Goal: Task Accomplishment & Management: Complete application form

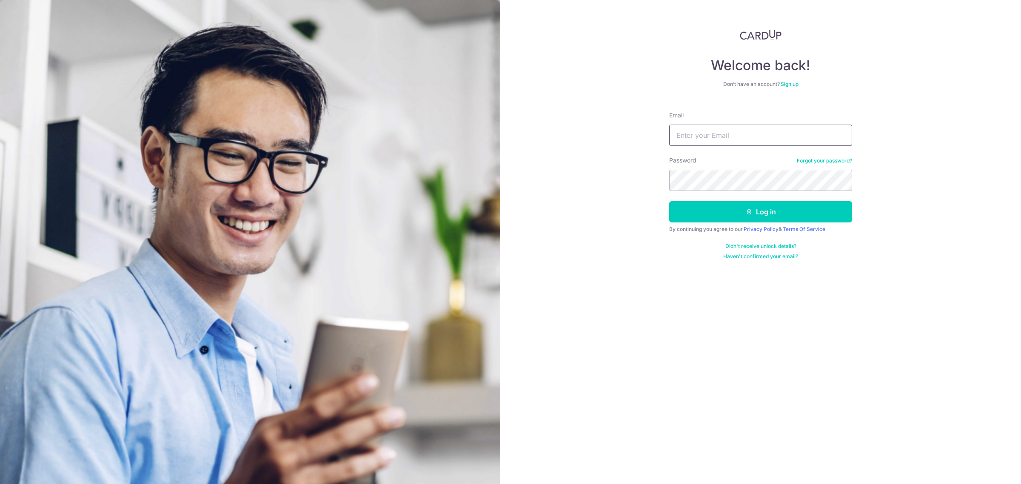
click at [724, 133] on input "Email" at bounding box center [760, 135] width 183 height 21
type input "bespokeforte@gmail.com"
click at [762, 218] on button "Log in" at bounding box center [760, 211] width 183 height 21
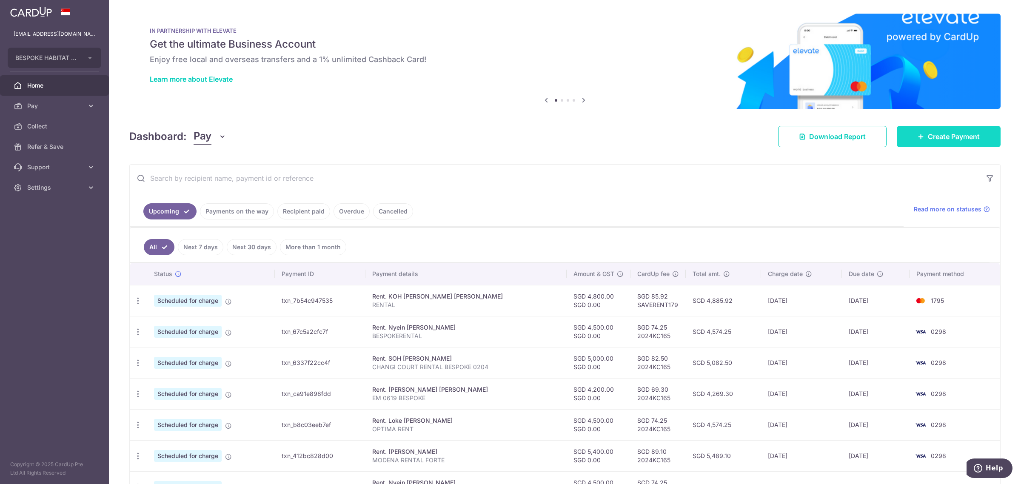
click at [954, 135] on span "Create Payment" at bounding box center [954, 136] width 52 height 10
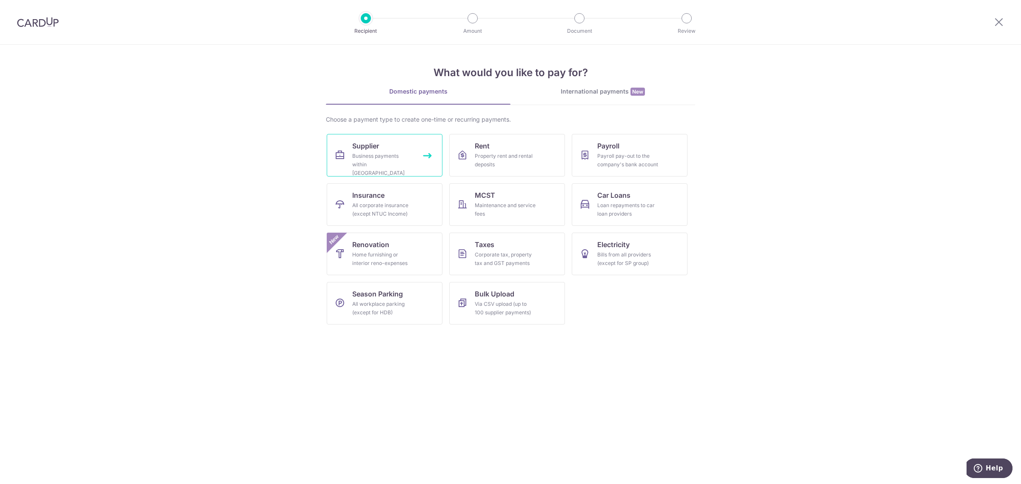
click at [383, 166] on div "Business payments within Singapore" at bounding box center [382, 165] width 61 height 26
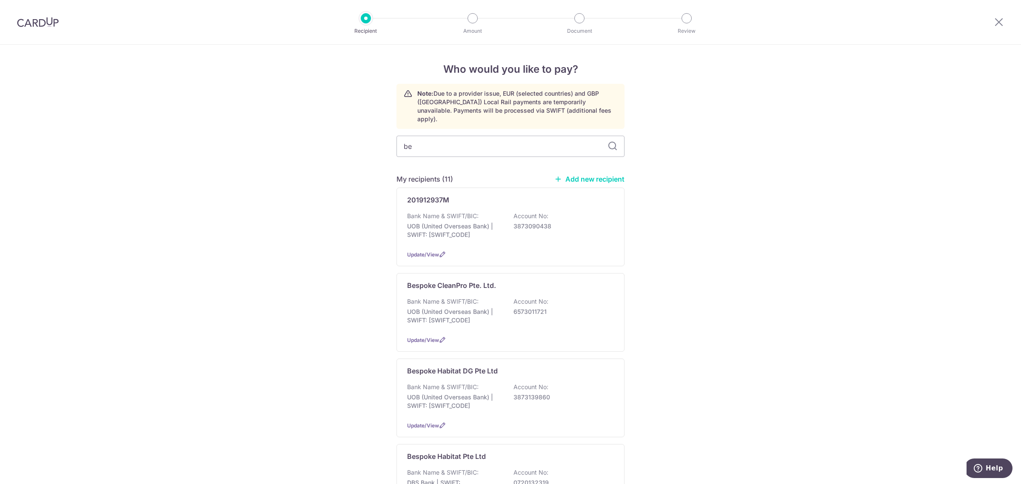
type input "bes"
click at [482, 393] on p "DBS Bank | SWIFT: DBSSSGSGXXX" at bounding box center [454, 401] width 95 height 17
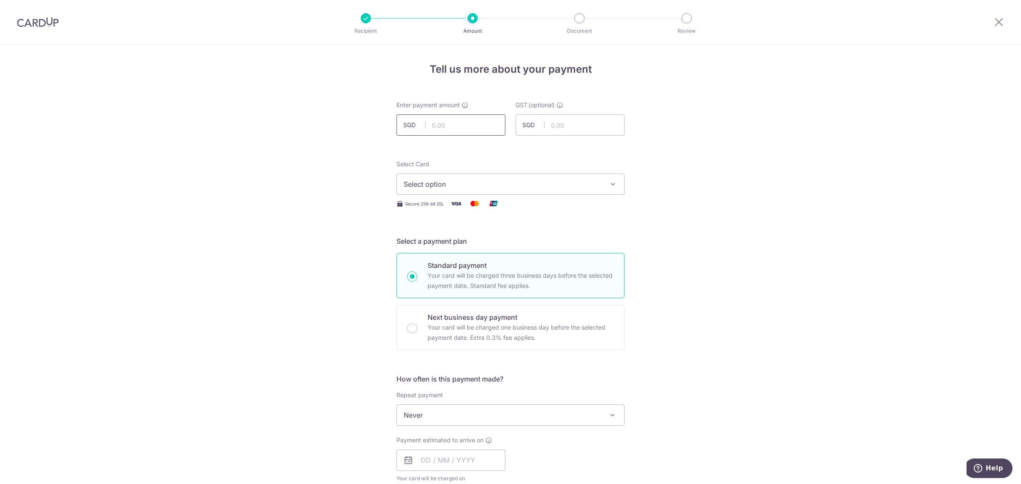
click at [458, 128] on input "text" at bounding box center [451, 124] width 109 height 21
type input "318.22"
click at [683, 154] on div "Tell us more about your payment Enter payment amount SGD 318.22 318.22 GST (opt…" at bounding box center [510, 458] width 1021 height 827
click at [583, 182] on span "Select option" at bounding box center [503, 184] width 198 height 10
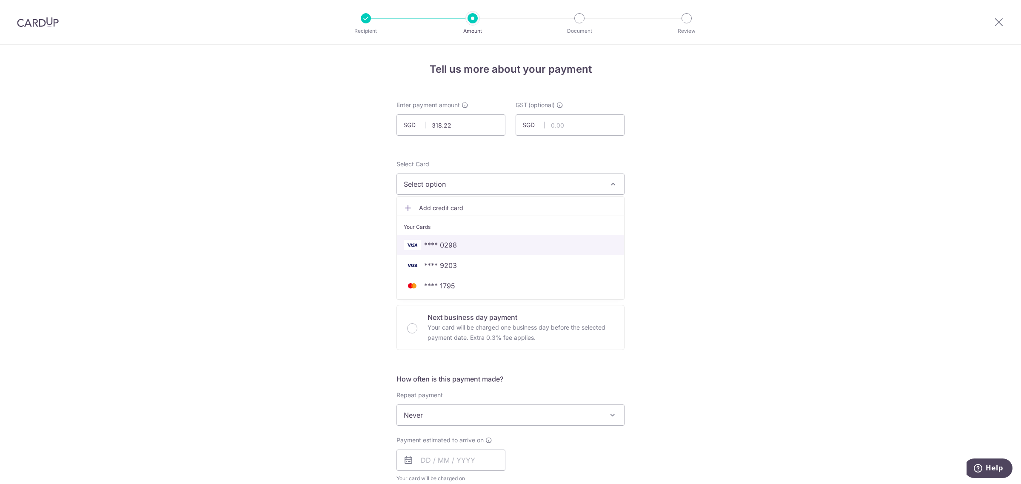
click at [472, 244] on span "**** 0298" at bounding box center [511, 245] width 214 height 10
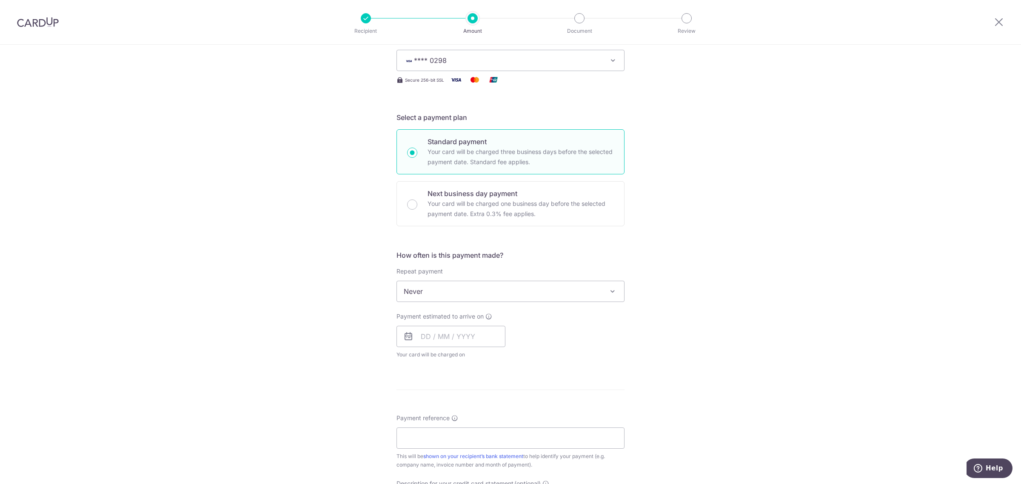
scroll to position [160, 0]
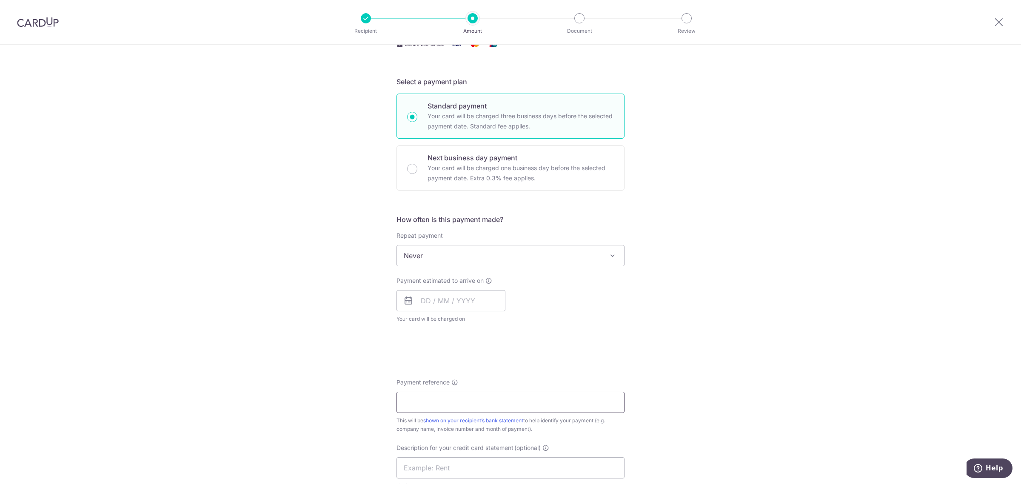
click at [473, 394] on input "Payment reference" at bounding box center [511, 402] width 228 height 21
paste input "INV-018433"
type input "INV-018433"
click at [454, 469] on input "text" at bounding box center [511, 467] width 228 height 21
type input "2024KC"
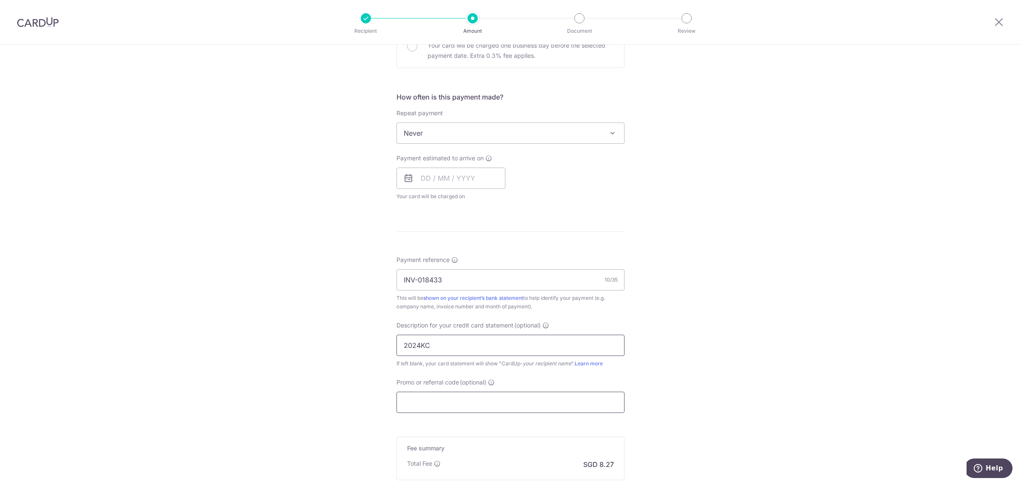
scroll to position [319, 0]
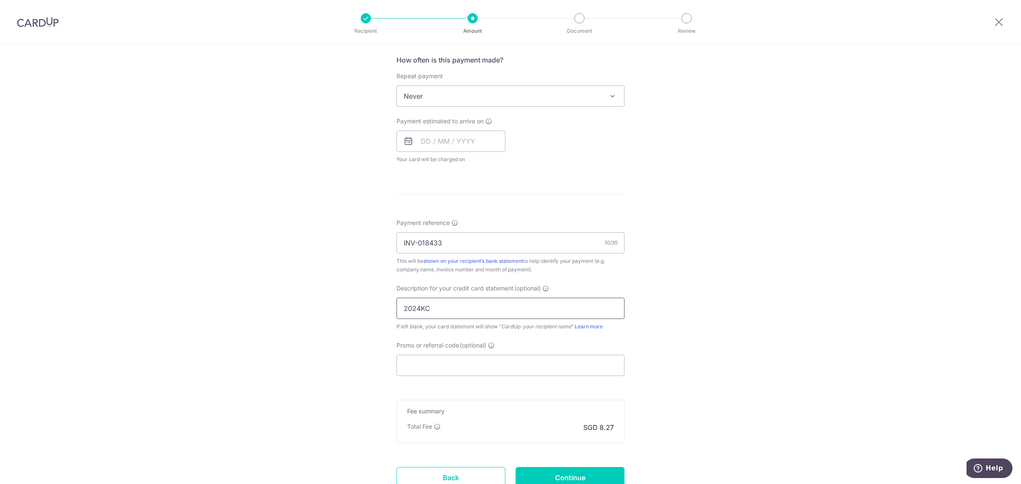
drag, startPoint x: 460, startPoint y: 309, endPoint x: 269, endPoint y: 310, distance: 190.2
click at [269, 310] on div "Tell us more about your payment Enter payment amount SGD 318.22 318.22 GST (opt…" at bounding box center [510, 139] width 1021 height 827
click at [500, 246] on input "INV-018433" at bounding box center [511, 242] width 228 height 21
drag, startPoint x: 500, startPoint y: 246, endPoint x: 277, endPoint y: 252, distance: 223.5
click at [277, 252] on div "Tell us more about your payment Enter payment amount SGD 318.22 318.22 GST (opt…" at bounding box center [510, 139] width 1021 height 827
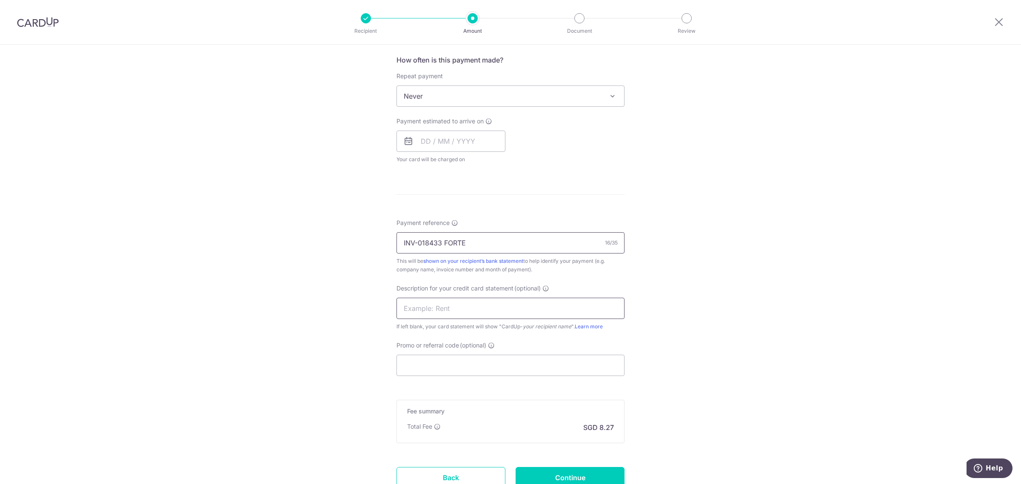
type input "INV-018433 FORTE"
click at [428, 311] on input "text" at bounding box center [511, 308] width 228 height 21
paste input "INV-018433 FORT"
click at [413, 312] on input "INV-018433 FORT" at bounding box center [511, 308] width 228 height 21
type input "INV018433 FORT"
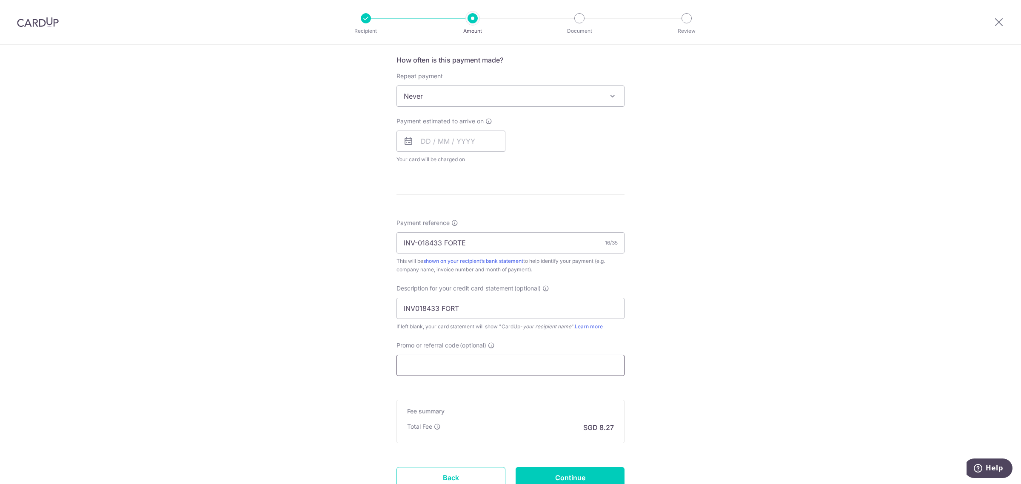
click at [434, 369] on input "Promo or referral code (optional)" at bounding box center [511, 365] width 228 height 21
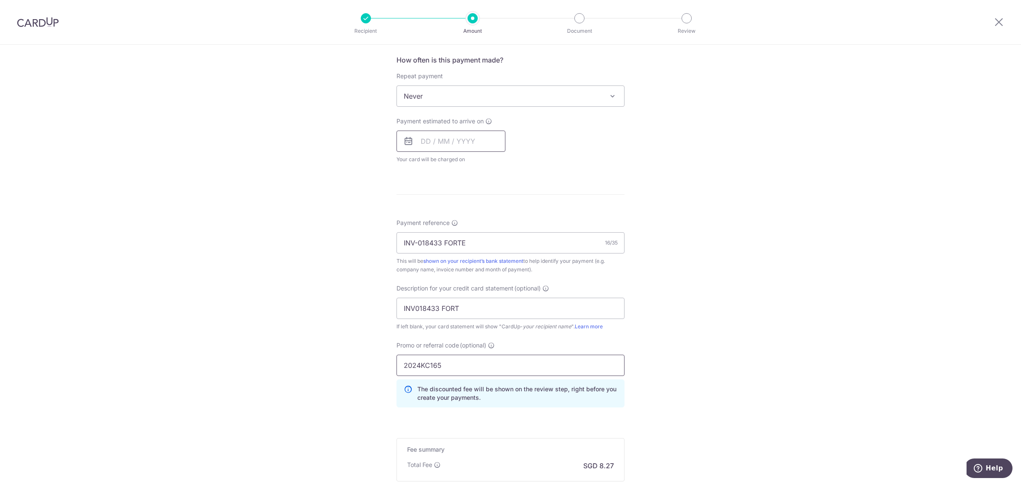
type input "2024KC165"
click at [420, 139] on input "text" at bounding box center [451, 141] width 109 height 21
click at [492, 252] on link "24" at bounding box center [499, 253] width 14 height 14
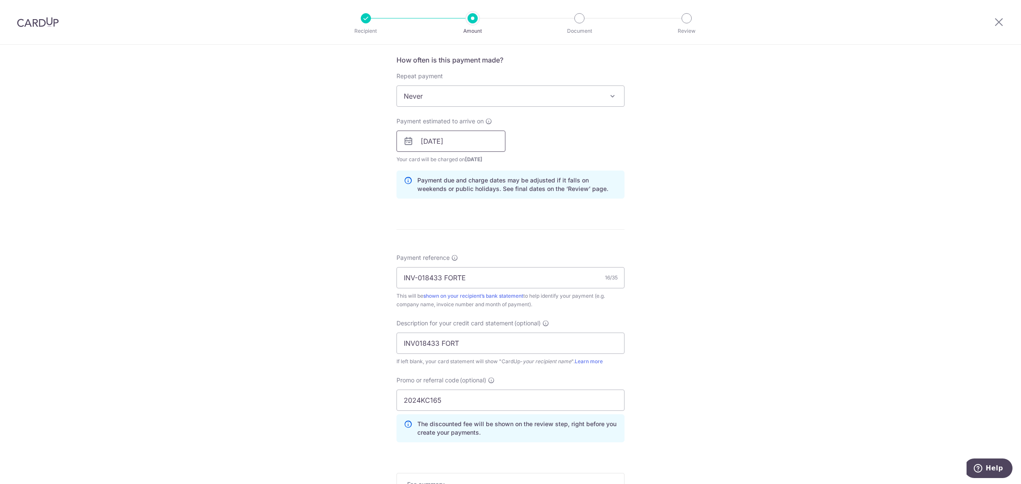
click at [462, 145] on input "24/10/2025" at bounding box center [451, 141] width 109 height 21
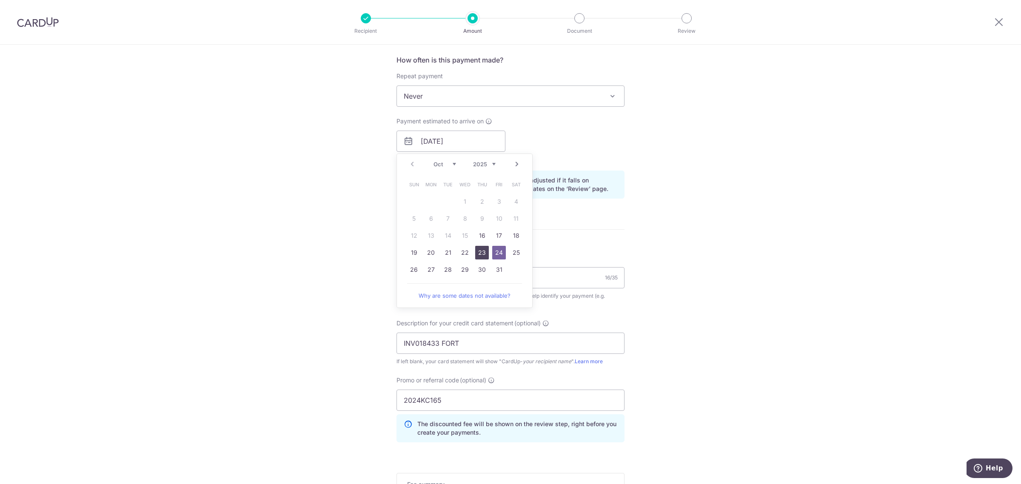
click at [481, 253] on link "23" at bounding box center [482, 253] width 14 height 14
type input "23/10/2025"
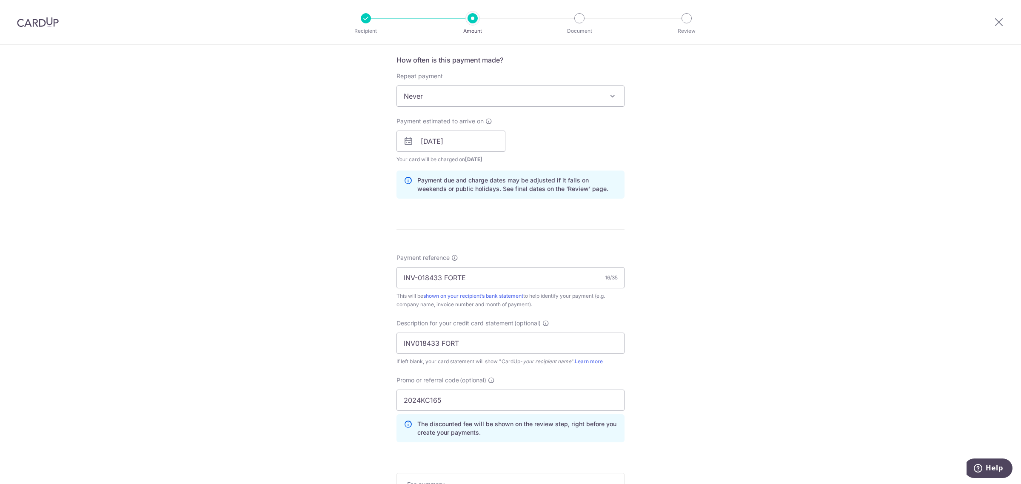
click at [711, 250] on div "Tell us more about your payment Enter payment amount SGD 318.22 318.22 GST (opt…" at bounding box center [510, 176] width 1021 height 900
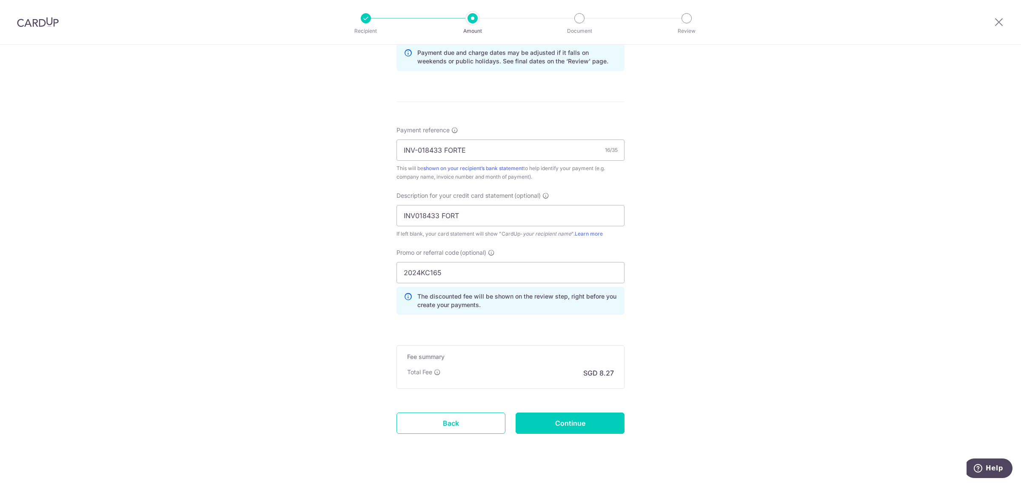
scroll to position [462, 0]
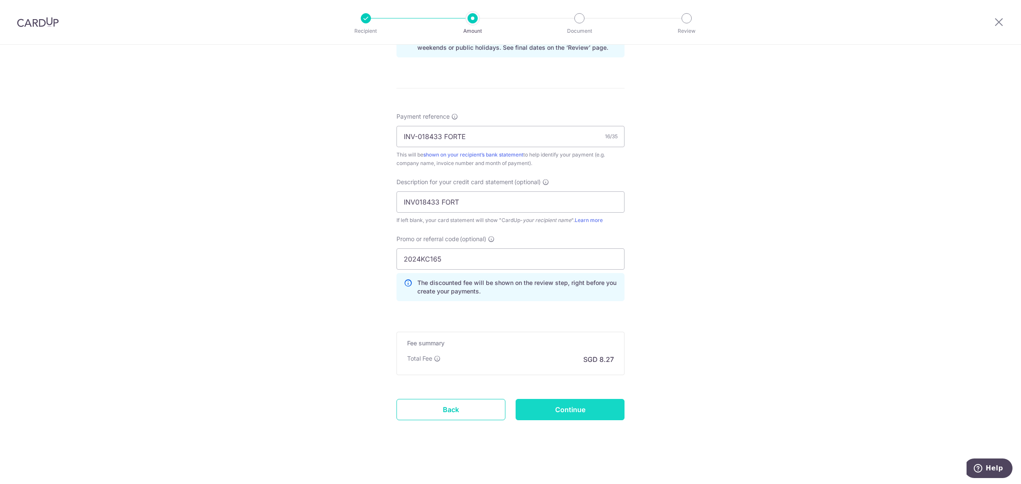
click at [599, 403] on input "Continue" at bounding box center [570, 409] width 109 height 21
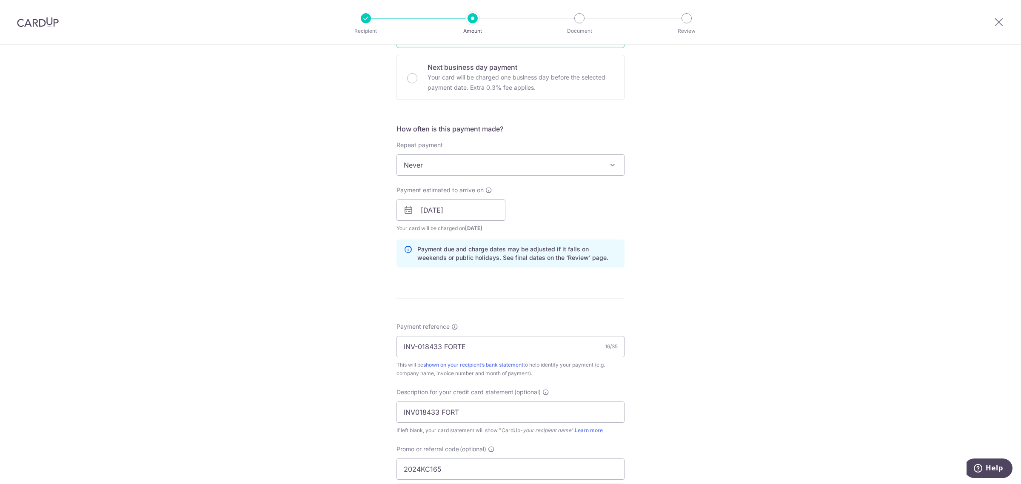
scroll to position [111, 0]
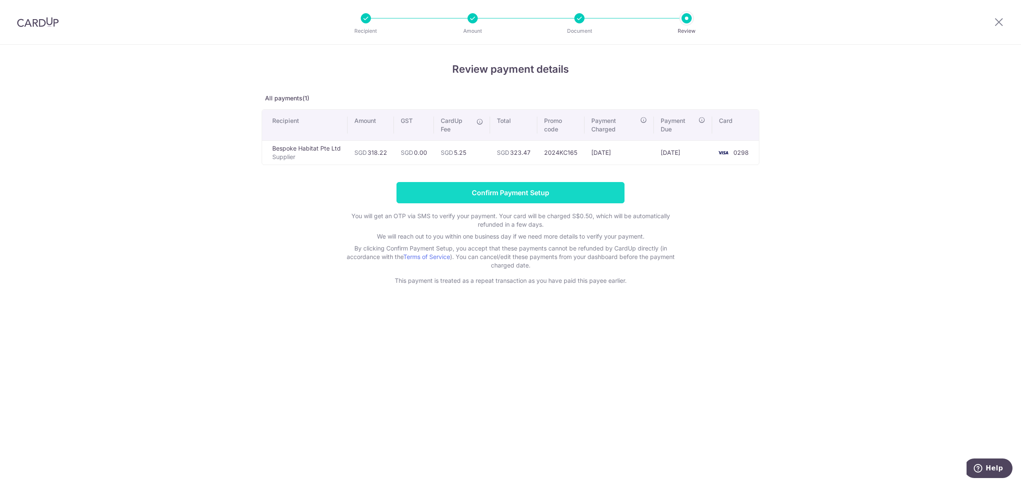
click at [549, 193] on input "Confirm Payment Setup" at bounding box center [511, 192] width 228 height 21
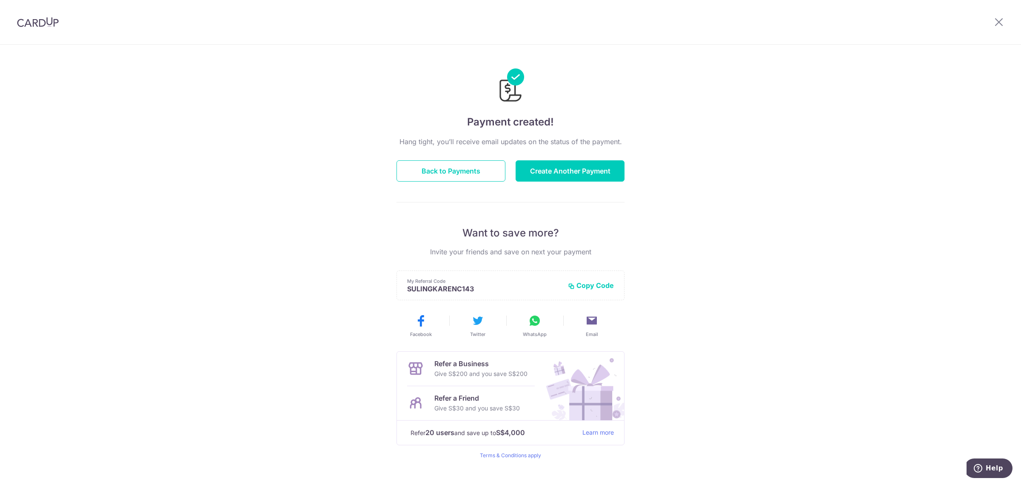
click at [184, 318] on div "Payment created! Hang tight, you’ll receive email updates on the status of the …" at bounding box center [510, 272] width 1021 height 454
click at [588, 169] on button "Create Another Payment" at bounding box center [570, 170] width 109 height 21
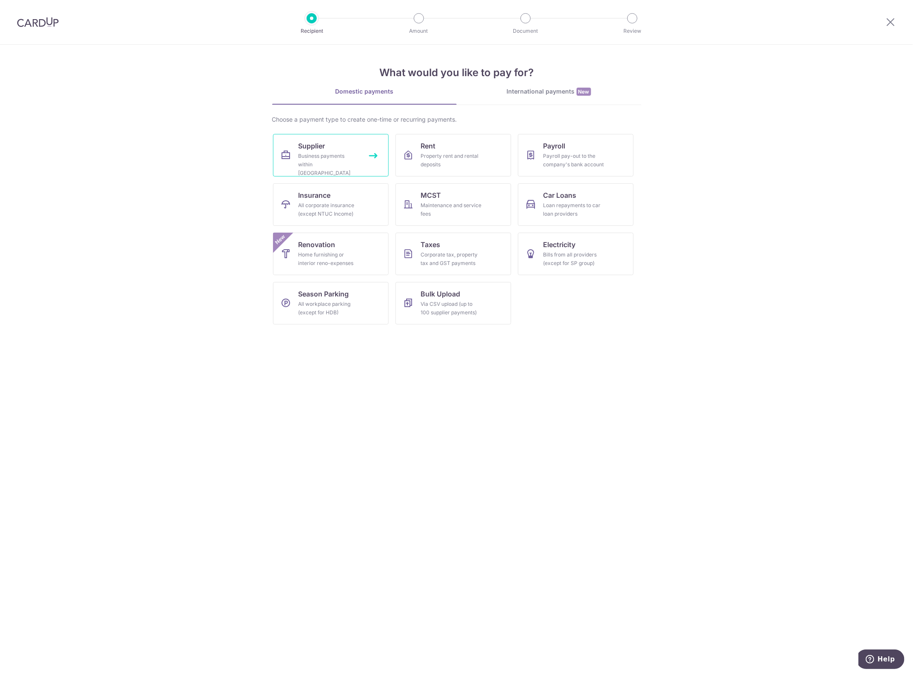
click at [351, 163] on div "Business payments within Singapore" at bounding box center [329, 165] width 61 height 26
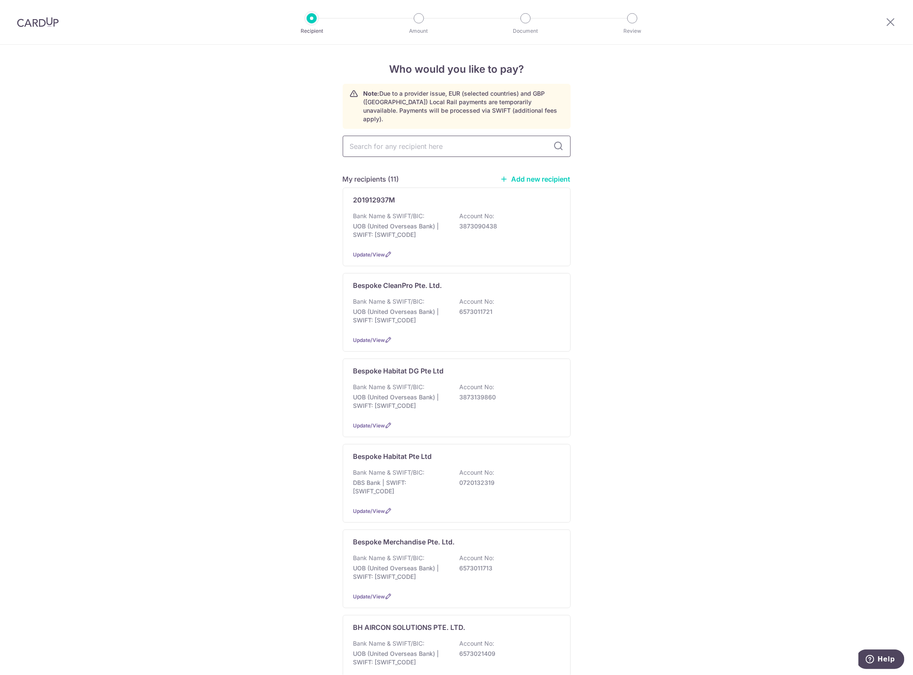
click at [395, 136] on input "text" at bounding box center [457, 146] width 228 height 21
type input "habitat"
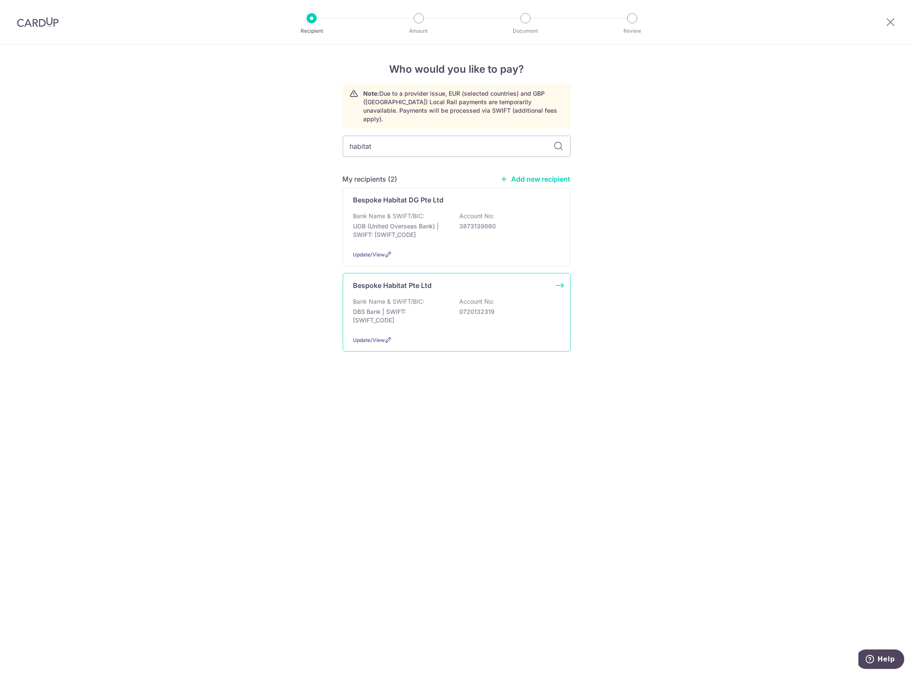
click at [466, 297] on p "Account No:" at bounding box center [477, 301] width 35 height 9
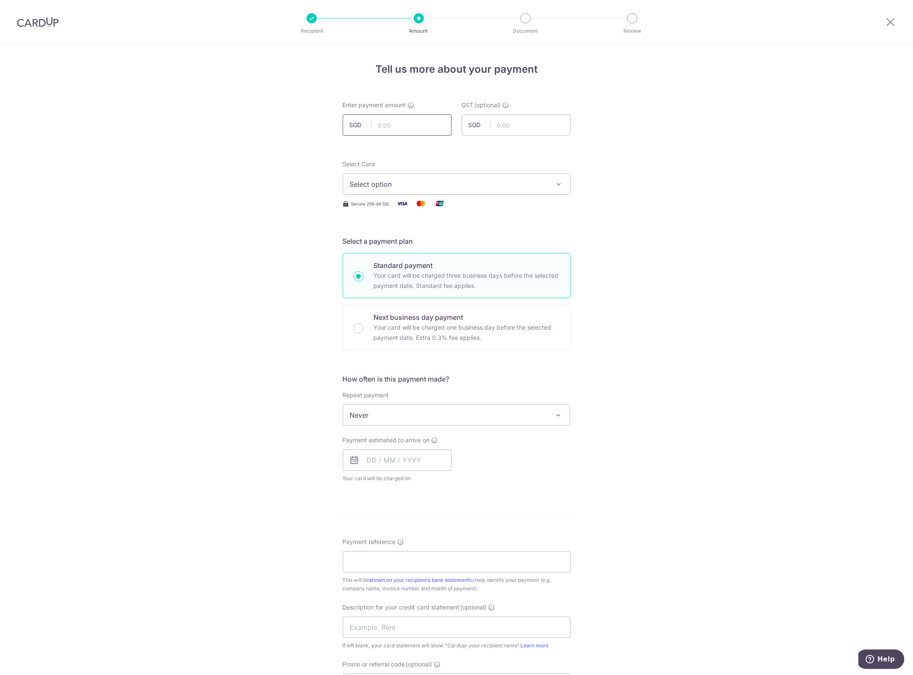
click at [385, 126] on input "text" at bounding box center [397, 124] width 109 height 21
type input "597.35"
click at [648, 152] on div "Tell us more about your payment Enter payment amount SGD 597.35 597.35 GST (opt…" at bounding box center [456, 458] width 913 height 827
click at [501, 187] on span "Select option" at bounding box center [449, 184] width 198 height 10
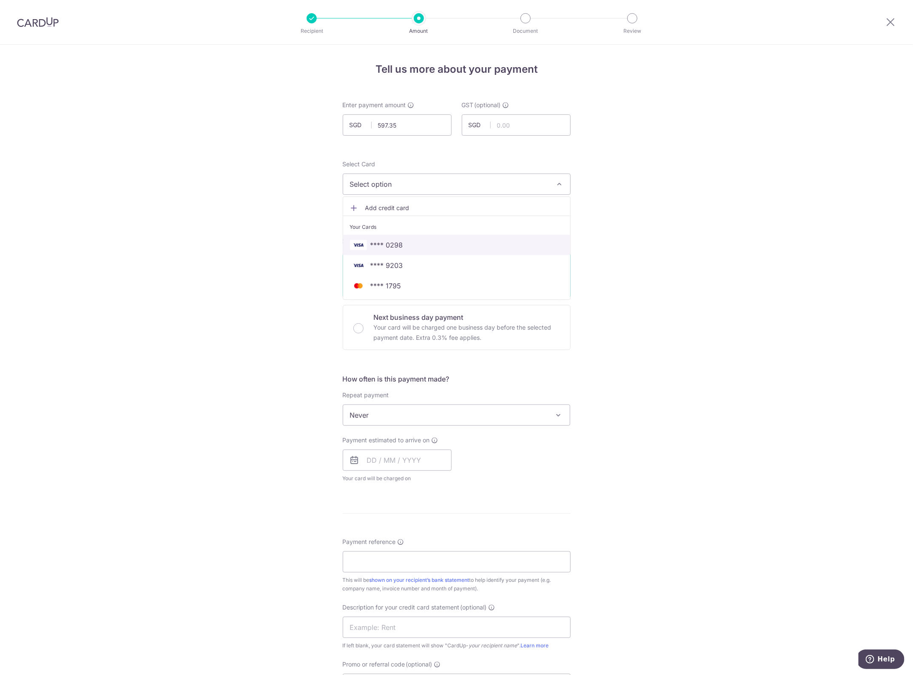
click at [390, 248] on span "**** 0298" at bounding box center [387, 245] width 33 height 10
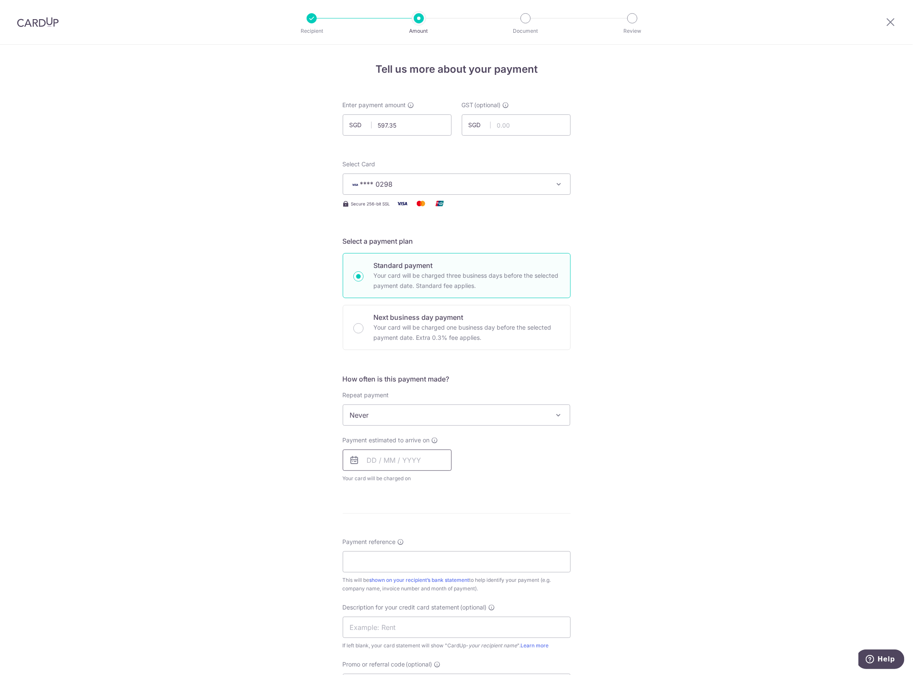
click at [364, 462] on input "text" at bounding box center [397, 460] width 109 height 21
click at [439, 573] on link "24" at bounding box center [446, 572] width 14 height 14
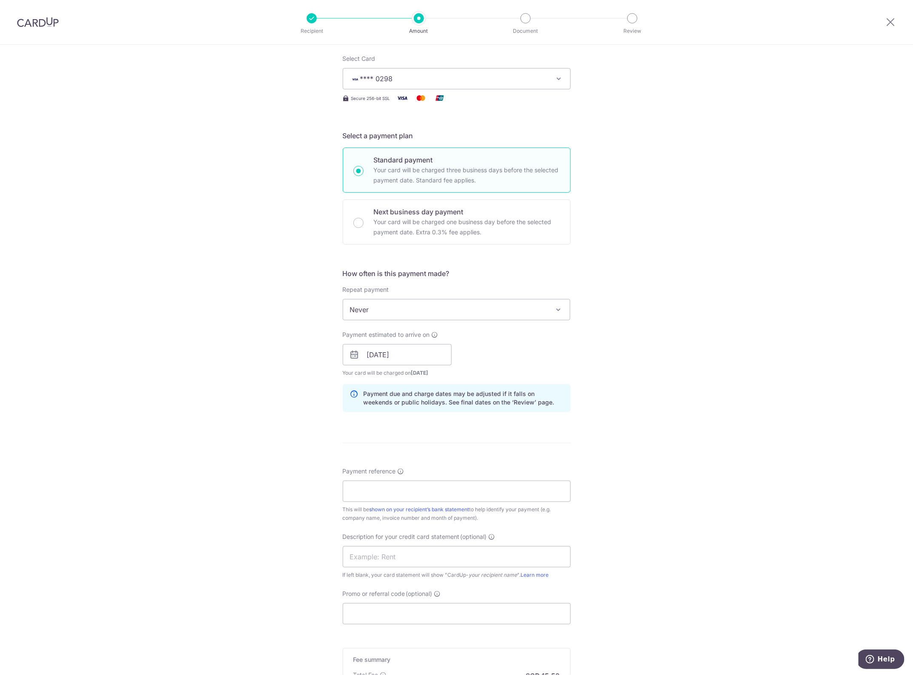
scroll to position [106, 0]
click at [367, 346] on input "24/10/2025" at bounding box center [397, 353] width 109 height 21
click at [430, 465] on link "23" at bounding box center [429, 466] width 14 height 14
type input "23/10/2025"
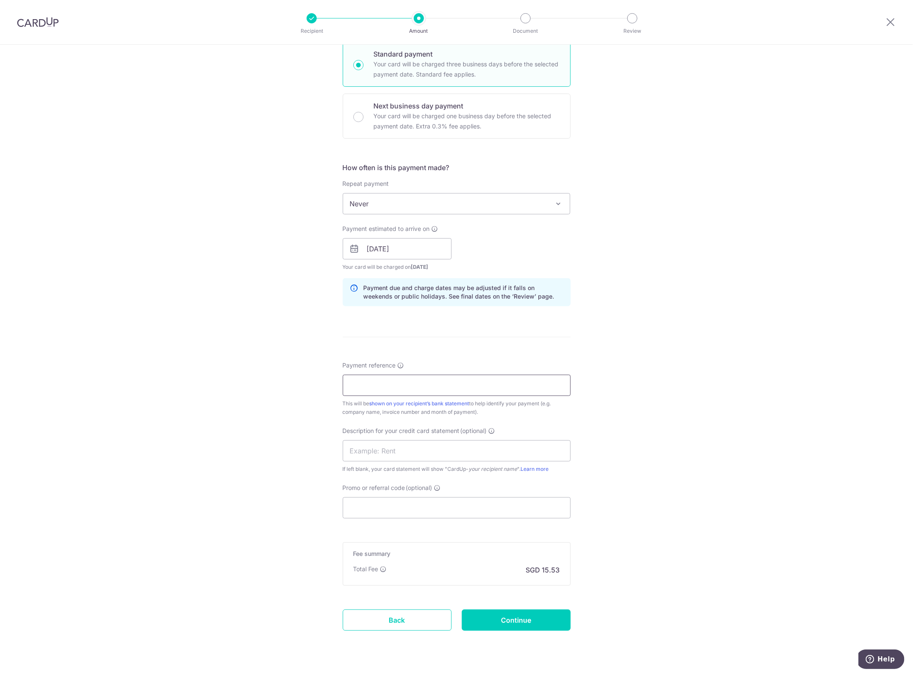
scroll to position [213, 0]
click at [400, 395] on input "Payment reference" at bounding box center [457, 384] width 228 height 21
click at [400, 387] on input "Payment reference" at bounding box center [457, 384] width 228 height 21
click at [374, 387] on input "Payment reference" at bounding box center [457, 384] width 228 height 21
drag, startPoint x: 372, startPoint y: 387, endPoint x: 344, endPoint y: 375, distance: 30.9
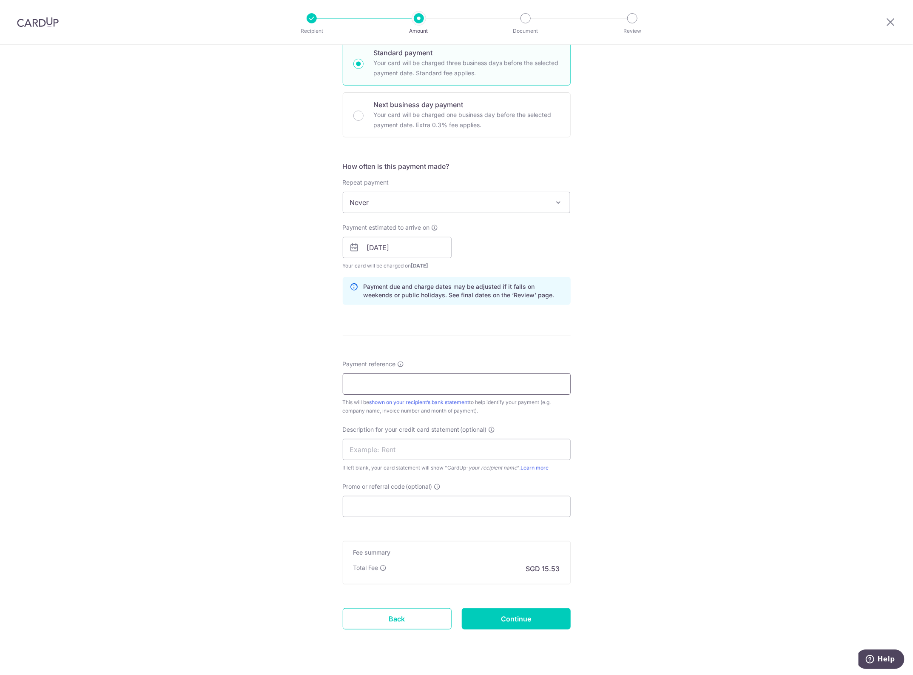
click at [372, 387] on input "Payment reference" at bounding box center [457, 384] width 228 height 21
click at [379, 384] on input "Payment reference" at bounding box center [457, 384] width 228 height 21
paste input "INV-018431"
drag, startPoint x: 412, startPoint y: 392, endPoint x: 304, endPoint y: 388, distance: 107.7
click at [304, 388] on div "Tell us more about your payment Enter payment amount SGD 597.35 597.35 GST (opt…" at bounding box center [456, 263] width 913 height 862
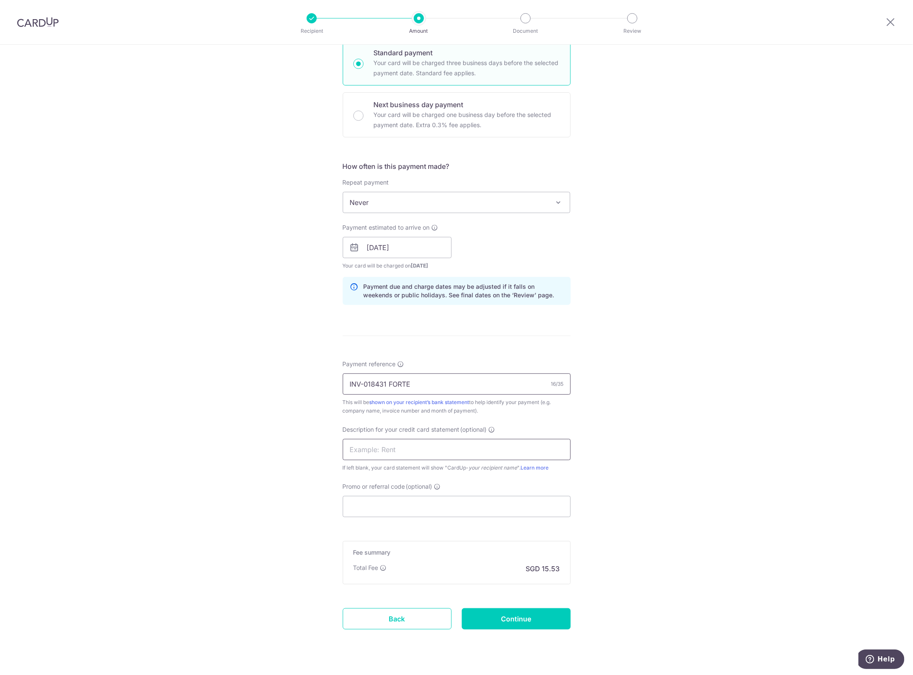
type input "INV-018431 FORTE"
click at [375, 454] on input "text" at bounding box center [457, 449] width 228 height 21
paste input "INV-018431 FORT"
click at [362, 450] on input "INV-018431 FORT" at bounding box center [457, 449] width 228 height 21
type input "INV018431 FORT"
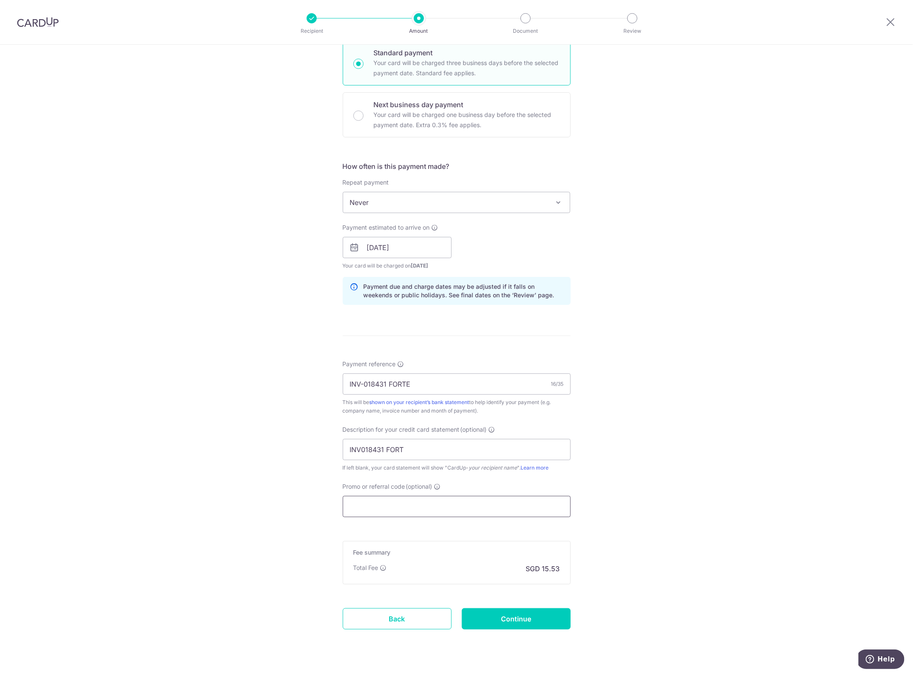
click at [430, 511] on input "Promo or referral code (optional)" at bounding box center [457, 506] width 228 height 21
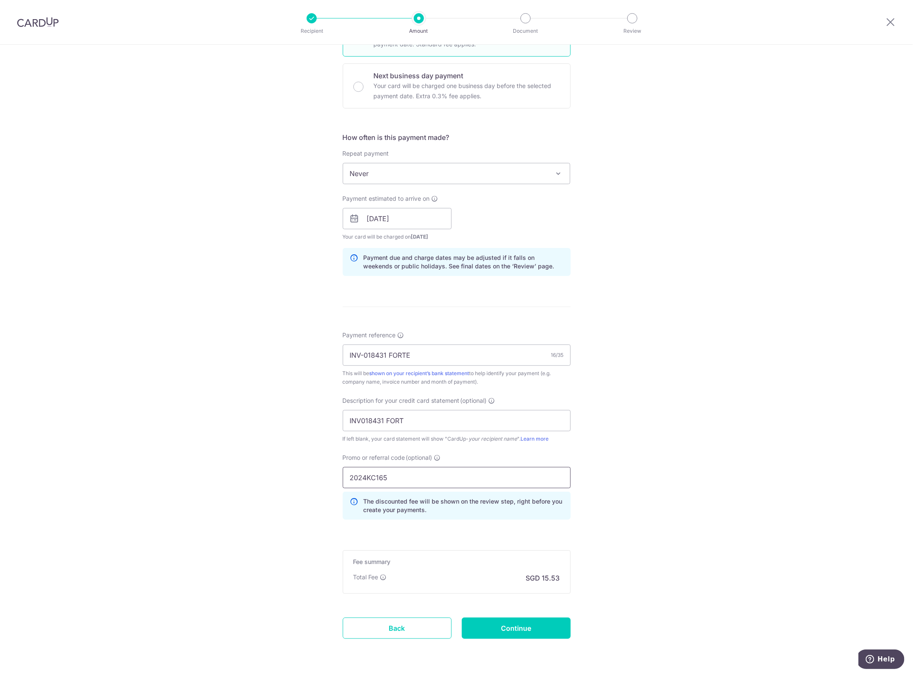
scroll to position [271, 0]
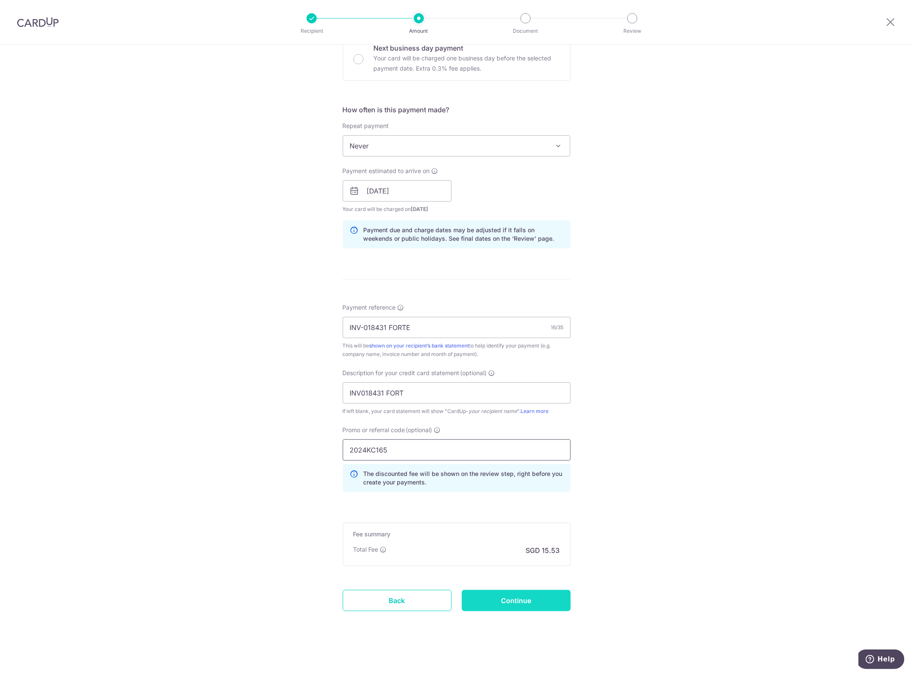
type input "2024KC165"
click at [534, 595] on input "Continue" at bounding box center [516, 600] width 109 height 21
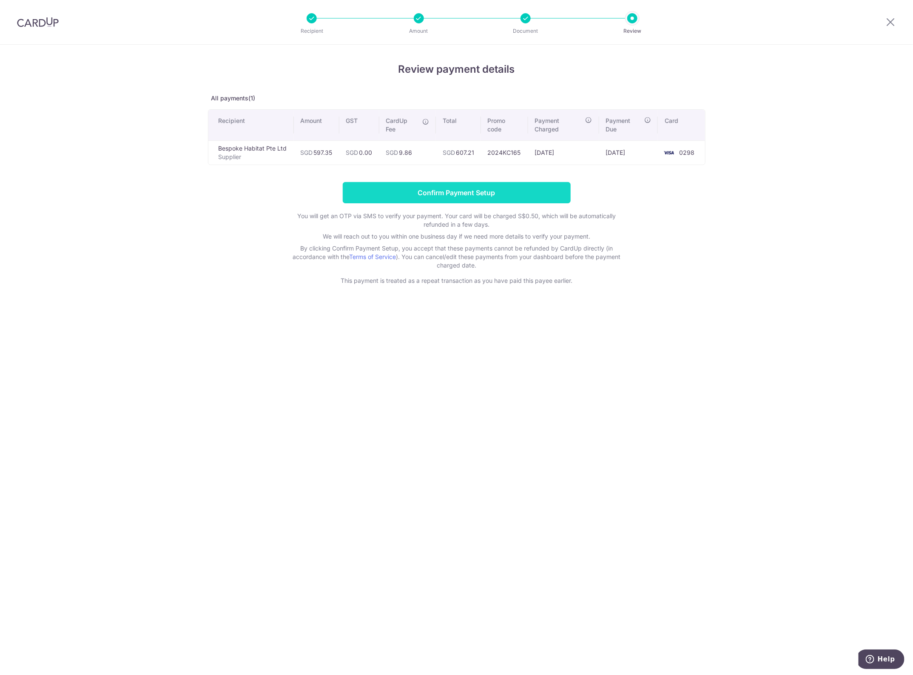
click at [473, 201] on input "Confirm Payment Setup" at bounding box center [457, 192] width 228 height 21
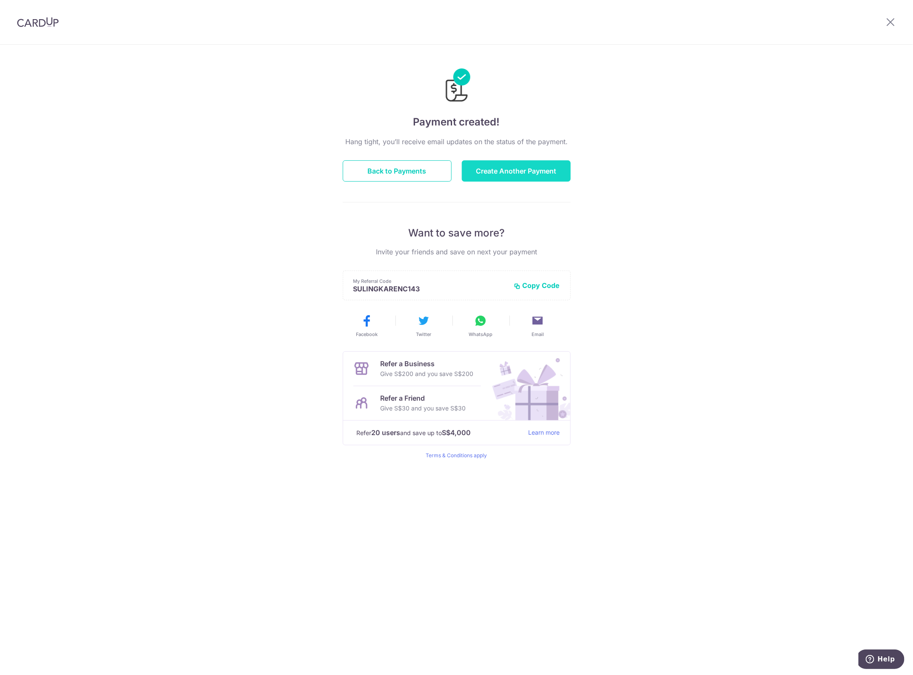
click at [507, 173] on button "Create Another Payment" at bounding box center [516, 170] width 109 height 21
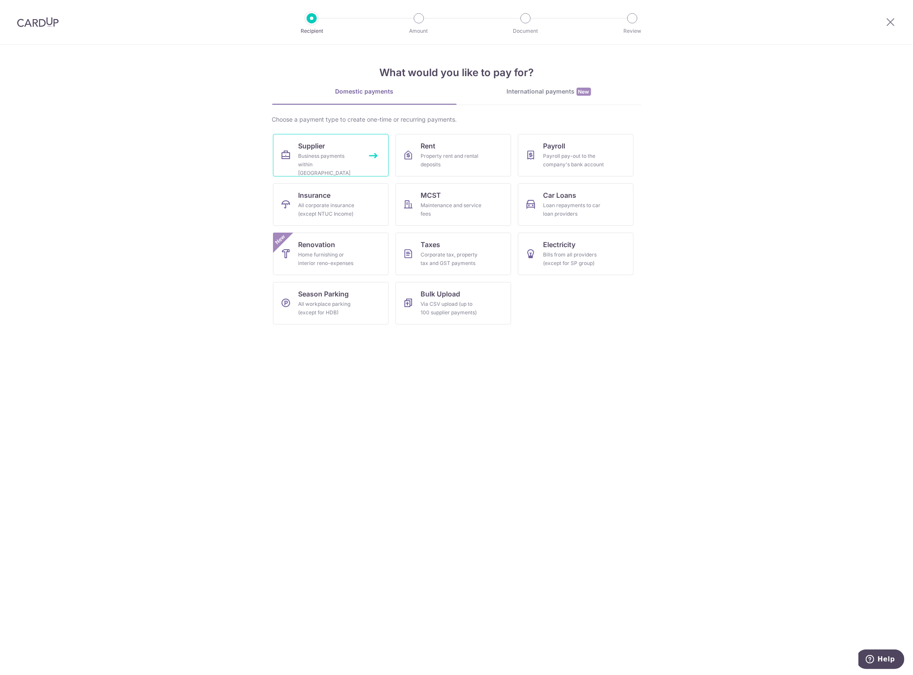
click at [296, 154] on link "Supplier Business payments within [GEOGRAPHIC_DATA]" at bounding box center [331, 155] width 116 height 43
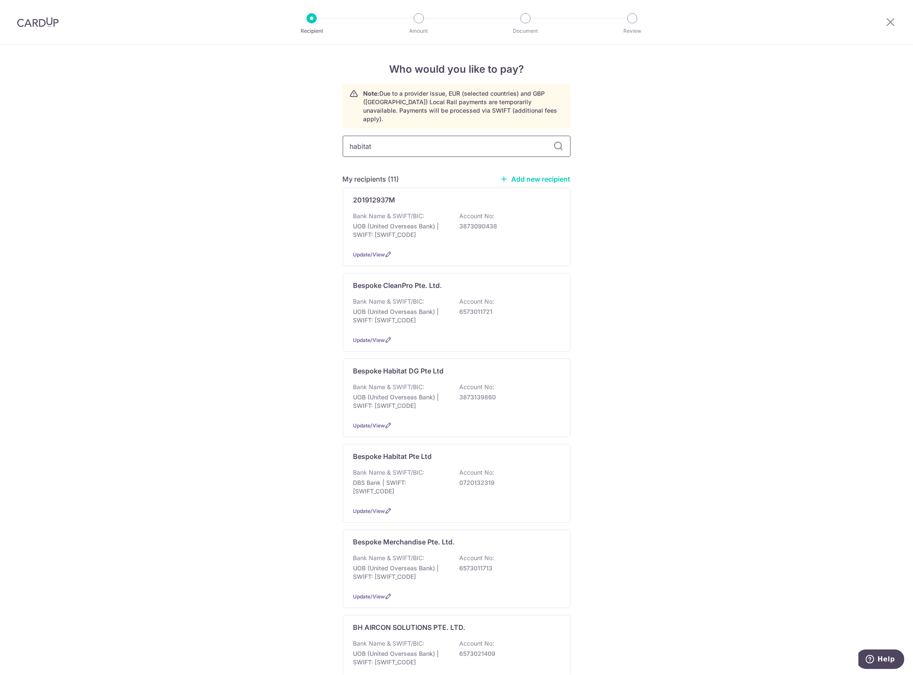
type input "habitat"
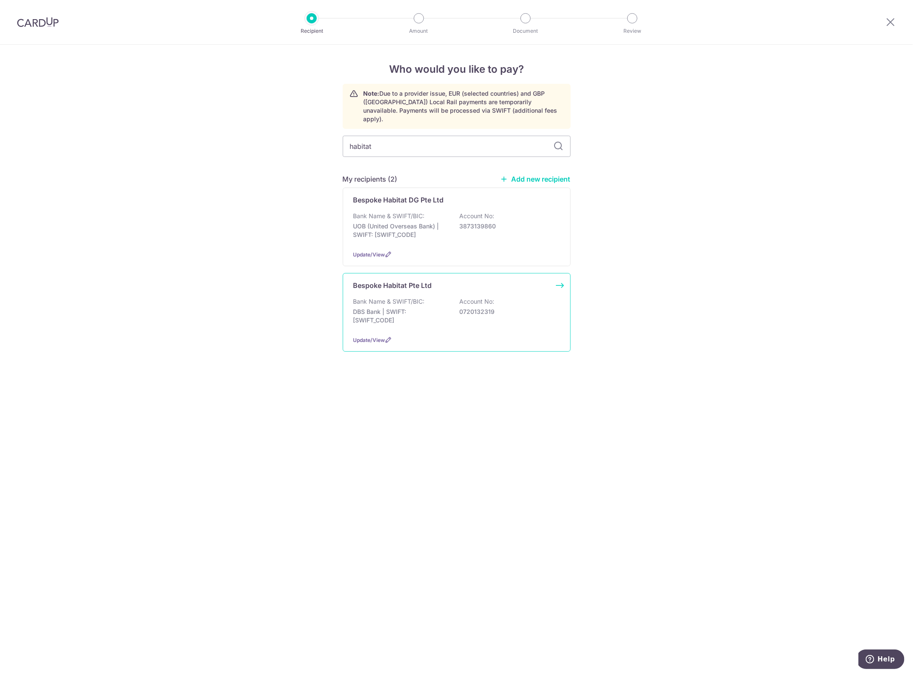
click at [451, 309] on div "Bank Name & SWIFT/BIC: DBS Bank | SWIFT: DBSSSGSGXXX Account No: 0720132319" at bounding box center [457, 312] width 207 height 31
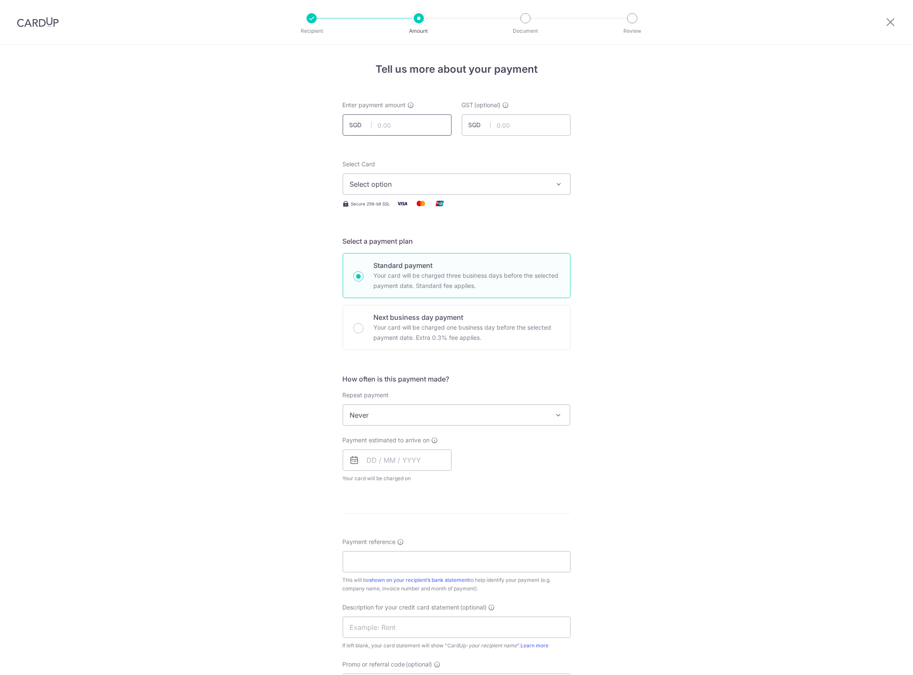
drag, startPoint x: 0, startPoint y: 0, endPoint x: 403, endPoint y: 128, distance: 423.3
click at [403, 128] on input "text" at bounding box center [397, 124] width 109 height 21
type input "770.19"
click at [680, 138] on div "Tell us more about your payment Enter payment amount SGD 770.19 770.19 GST (opt…" at bounding box center [456, 458] width 913 height 827
click at [537, 184] on span "Select option" at bounding box center [449, 184] width 198 height 10
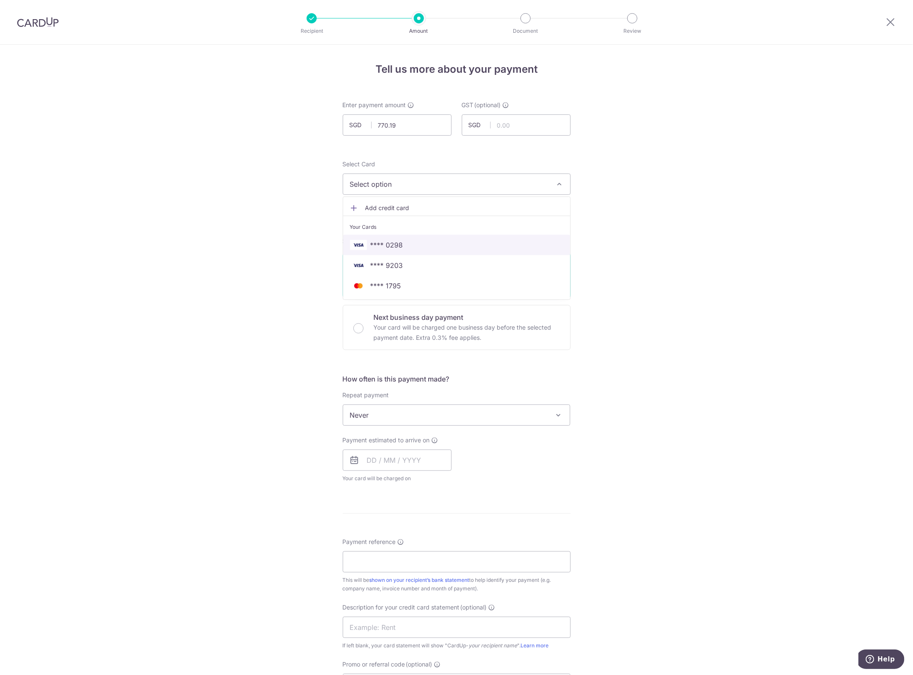
click at [404, 242] on span "**** 0298" at bounding box center [457, 245] width 214 height 10
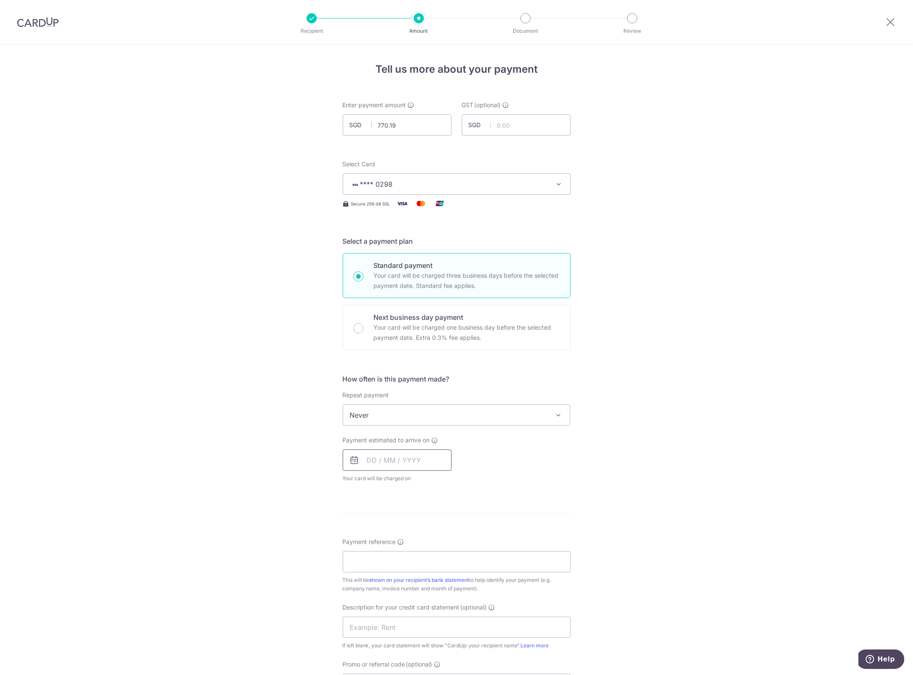
click at [372, 466] on input "text" at bounding box center [397, 460] width 109 height 21
click at [430, 575] on link "23" at bounding box center [429, 572] width 14 height 14
type input "[DATE]"
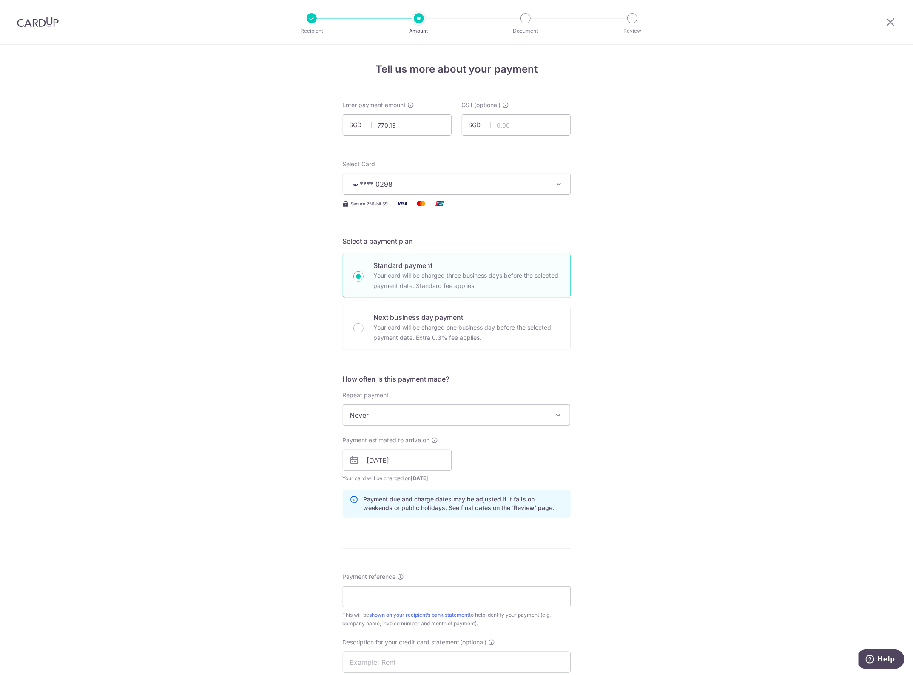
click at [601, 472] on div "Tell us more about your payment Enter payment amount SGD 770.19 770.19 GST (opt…" at bounding box center [456, 476] width 913 height 862
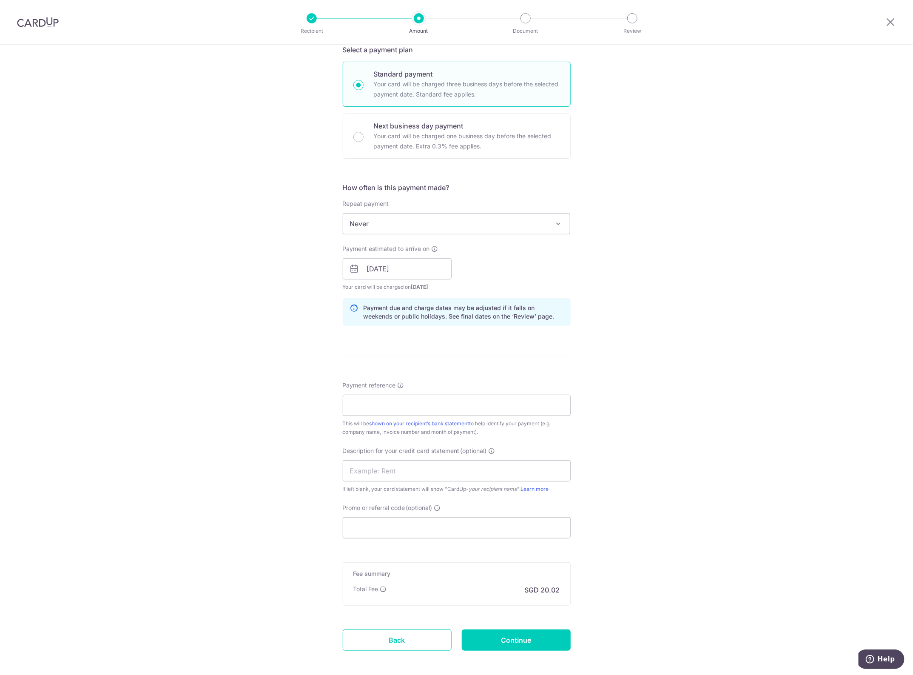
scroll to position [213, 0]
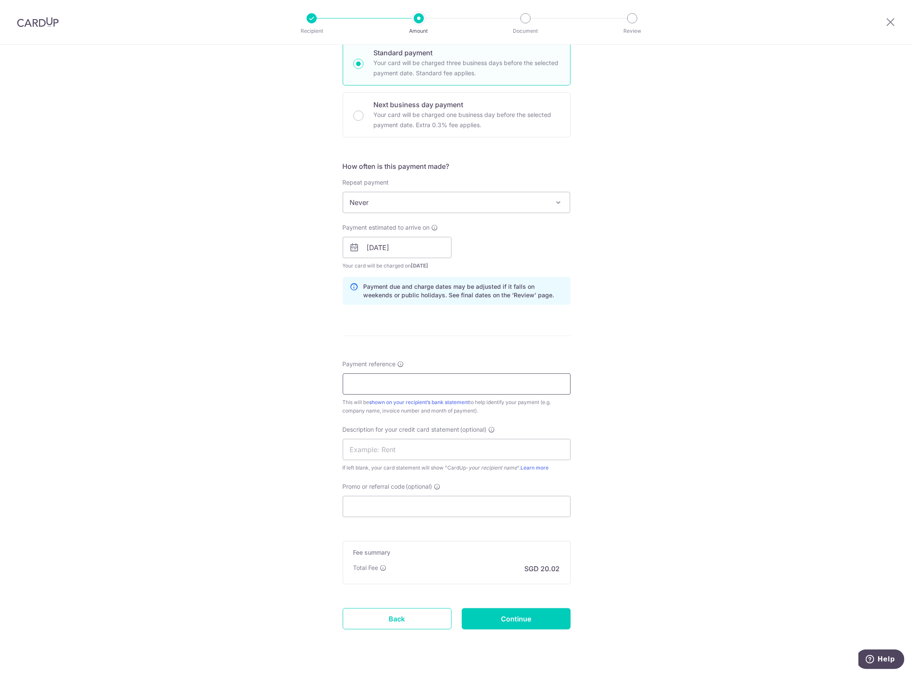
click at [392, 383] on input "Payment reference" at bounding box center [457, 384] width 228 height 21
paste input "INV-018432"
drag, startPoint x: 426, startPoint y: 382, endPoint x: 301, endPoint y: 375, distance: 125.7
click at [301, 375] on div "Tell us more about your payment Enter payment amount SGD 770.19 770.19 GST (opt…" at bounding box center [456, 263] width 913 height 862
type input "INV-018432 FORTE"
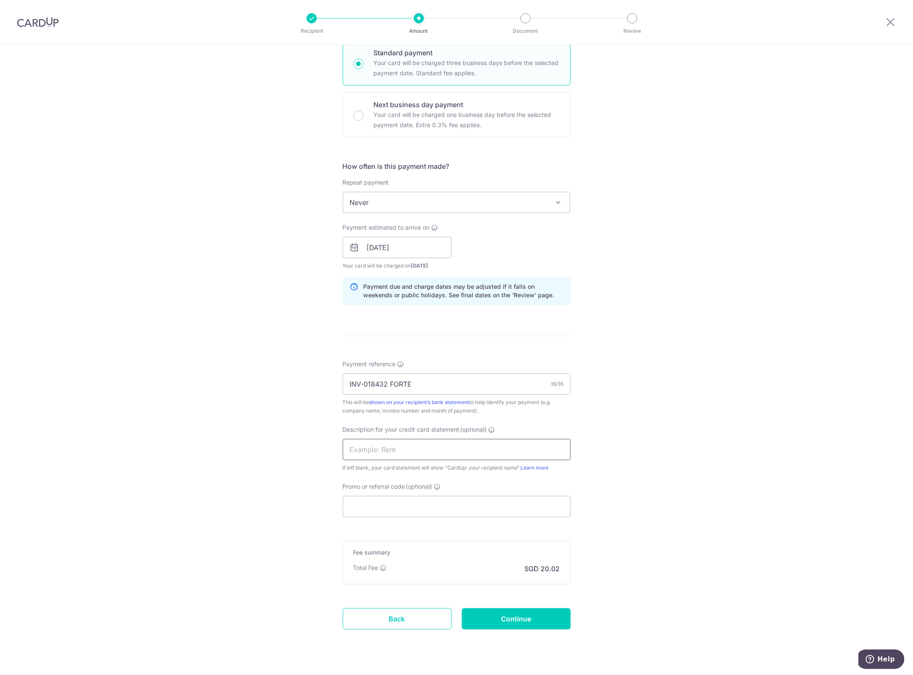
click at [365, 454] on input "text" at bounding box center [457, 449] width 228 height 21
paste input "INV-018432 FORT"
click at [366, 453] on input "INV-018432 FORT" at bounding box center [457, 449] width 228 height 21
type input "INV018432 FORT"
click at [379, 509] on input "Promo or referral code (optional)" at bounding box center [457, 506] width 228 height 21
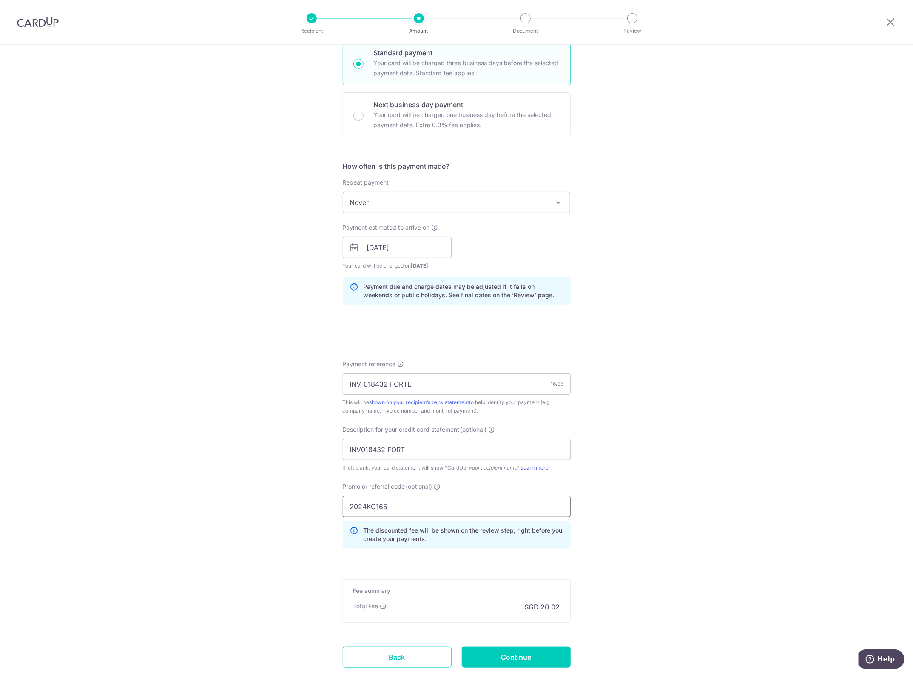
scroll to position [271, 0]
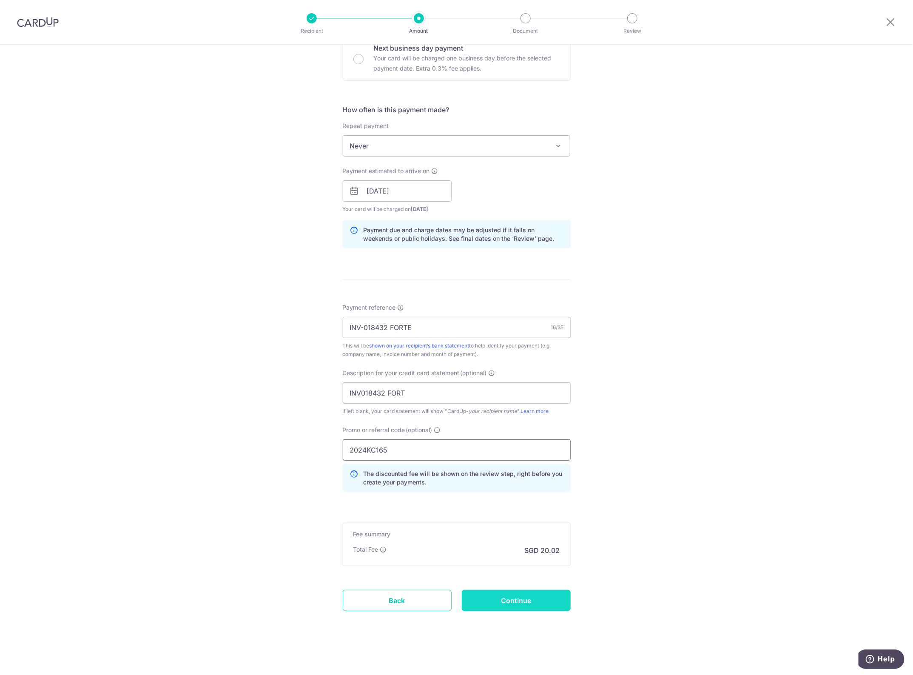
type input "2024KC165"
click at [511, 604] on input "Continue" at bounding box center [516, 600] width 109 height 21
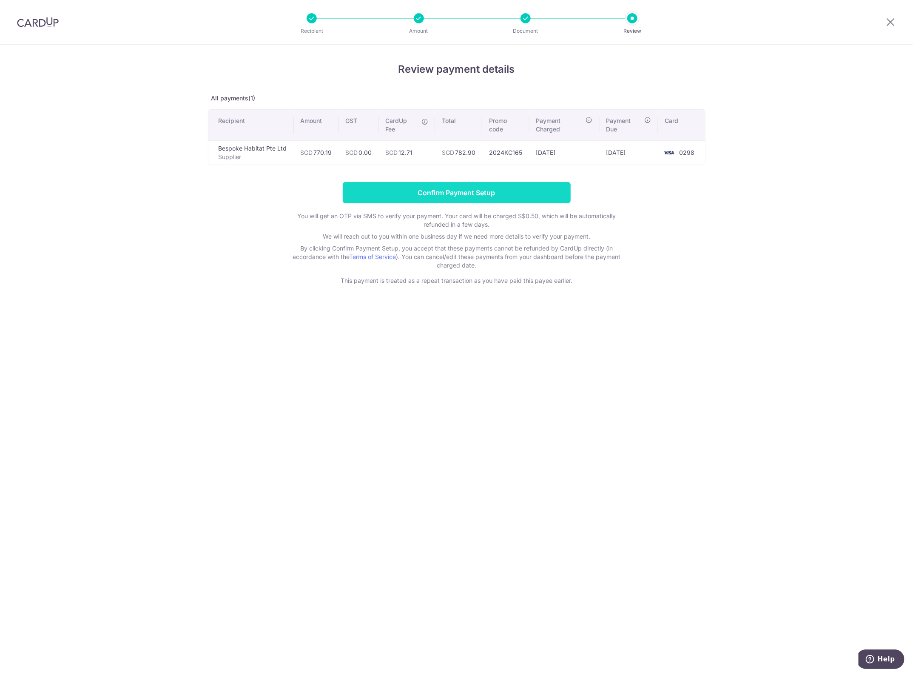
click at [494, 194] on input "Confirm Payment Setup" at bounding box center [457, 192] width 228 height 21
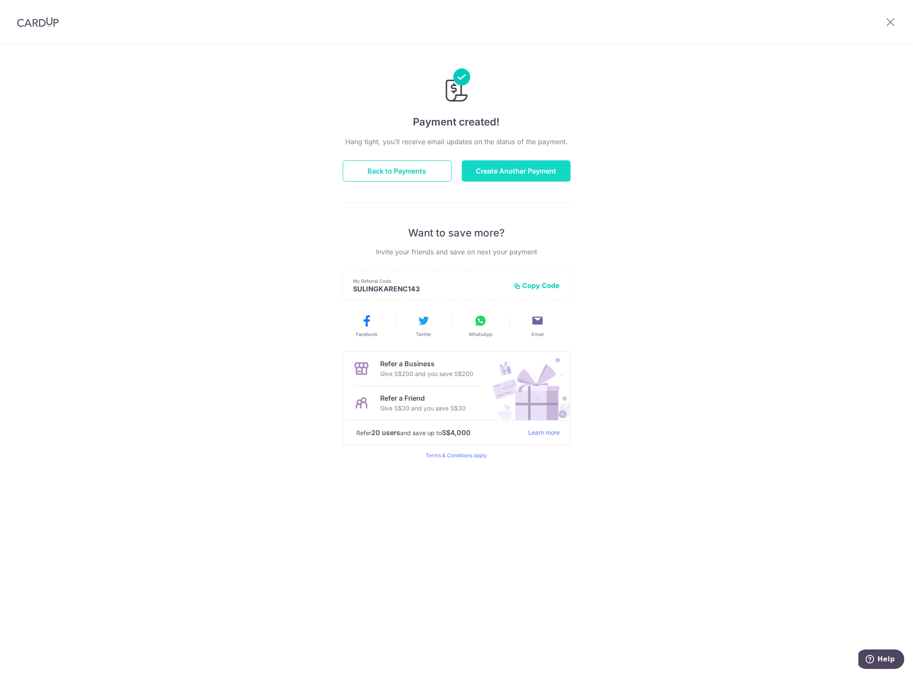
click at [517, 175] on button "Create Another Payment" at bounding box center [516, 170] width 109 height 21
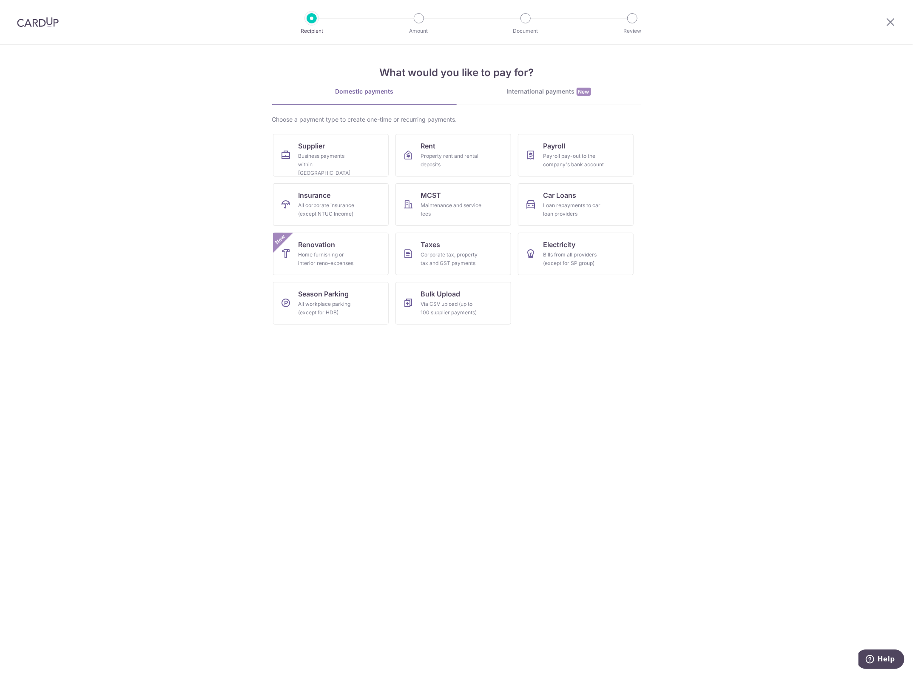
click at [101, 163] on section "What would you like to pay for? Domestic payments International payments New Ch…" at bounding box center [456, 360] width 913 height 631
